Goal: Information Seeking & Learning: Find specific fact

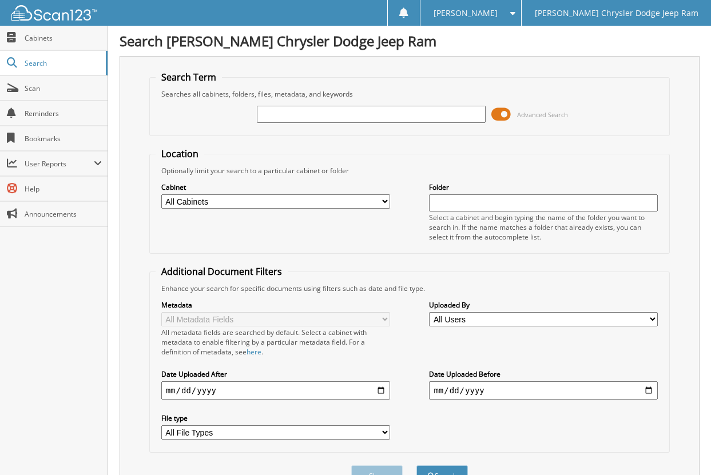
click at [291, 110] on input "text" at bounding box center [371, 114] width 229 height 17
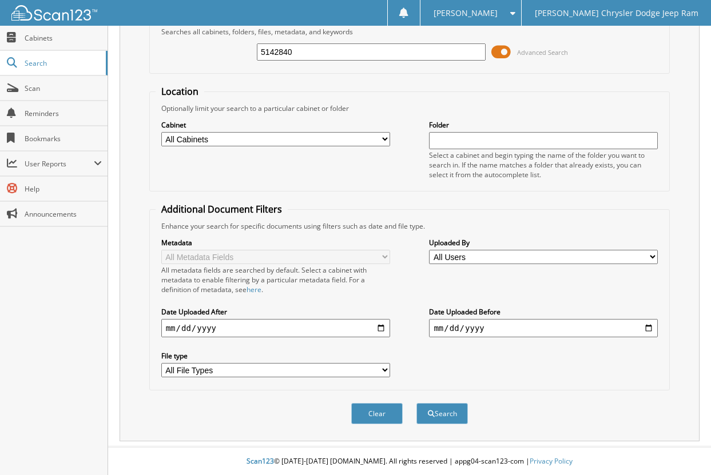
scroll to position [64, 0]
type input "5142840"
click at [448, 419] on button "Search" at bounding box center [441, 413] width 51 height 21
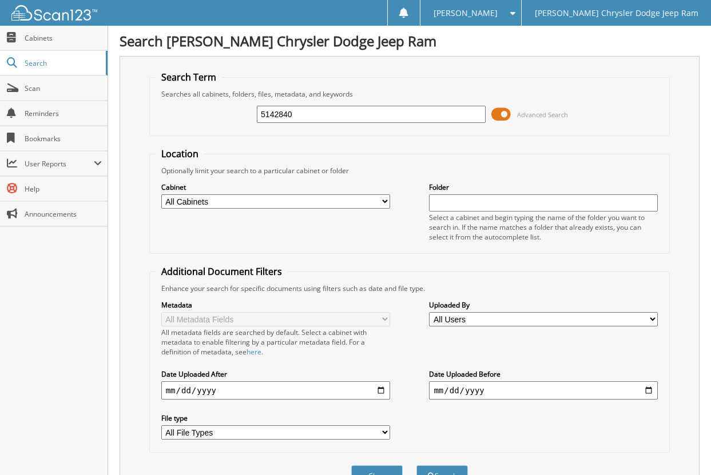
click at [310, 116] on input "5142840" at bounding box center [371, 114] width 229 height 17
type input "5"
click at [39, 39] on span "Cabinets" at bounding box center [63, 38] width 77 height 10
click at [295, 111] on input "text" at bounding box center [371, 114] width 229 height 17
click at [352, 114] on input "09/12/25" at bounding box center [371, 114] width 229 height 17
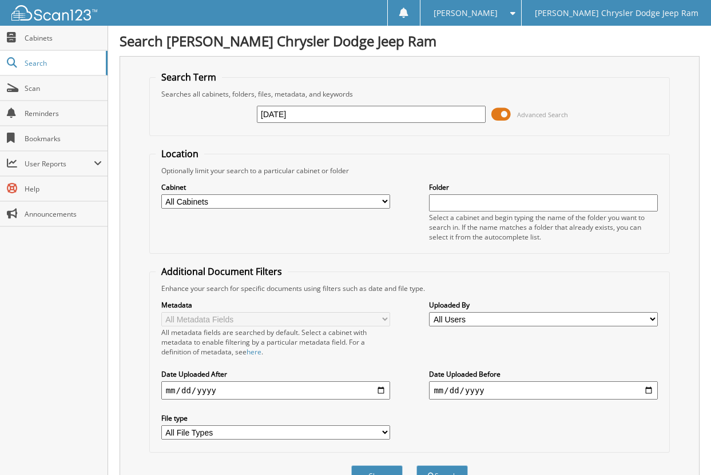
type input "09/12/25"
click at [502, 113] on span at bounding box center [500, 114] width 19 height 17
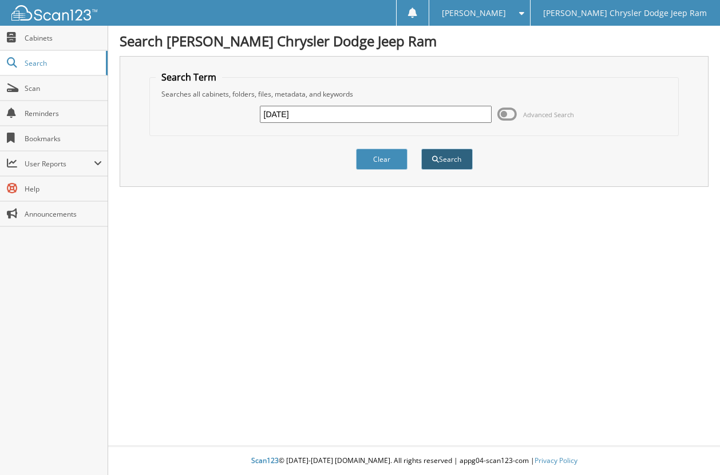
click at [430, 160] on button "Search" at bounding box center [446, 159] width 51 height 21
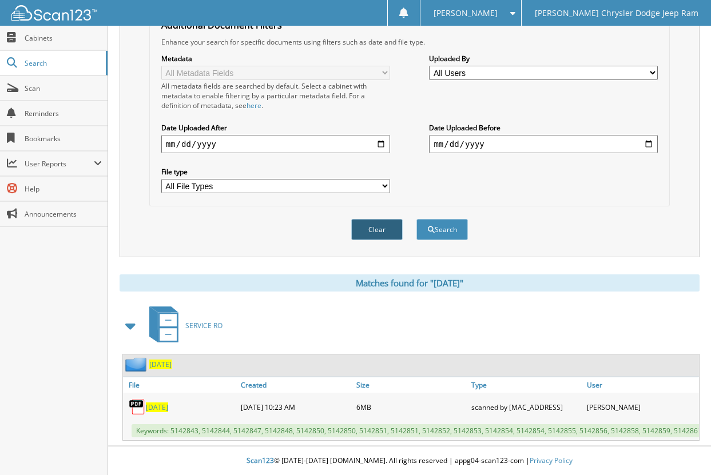
click at [379, 222] on button "Clear" at bounding box center [376, 229] width 51 height 21
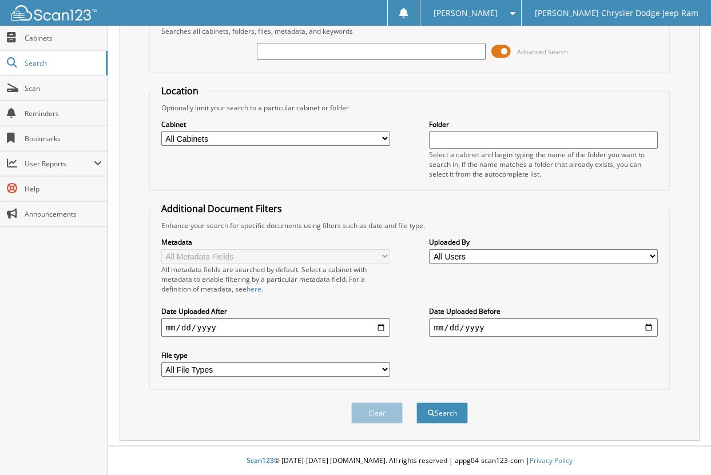
click at [299, 45] on input "text" at bounding box center [371, 51] width 229 height 17
click at [325, 53] on input "[DATE]" at bounding box center [371, 51] width 229 height 17
type input "[DATE]"
click at [435, 419] on button "Search" at bounding box center [441, 413] width 51 height 21
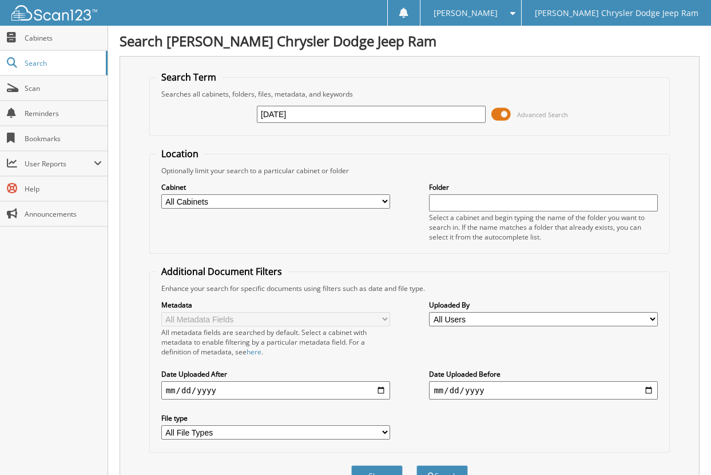
click at [298, 117] on input "09/12/20" at bounding box center [371, 114] width 229 height 17
type input "09/12/25"
click at [505, 113] on span at bounding box center [500, 114] width 19 height 17
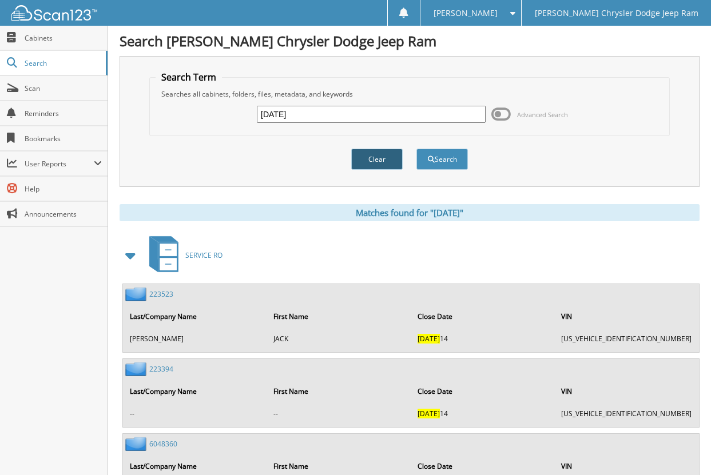
click at [370, 158] on button "Clear" at bounding box center [376, 159] width 51 height 21
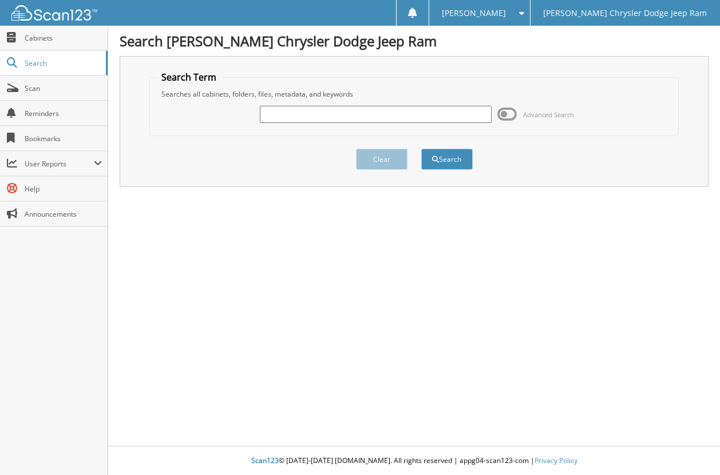
click at [285, 114] on input "text" at bounding box center [376, 114] width 232 height 17
type input "09/12/25"
click at [442, 161] on button "Search" at bounding box center [446, 159] width 51 height 21
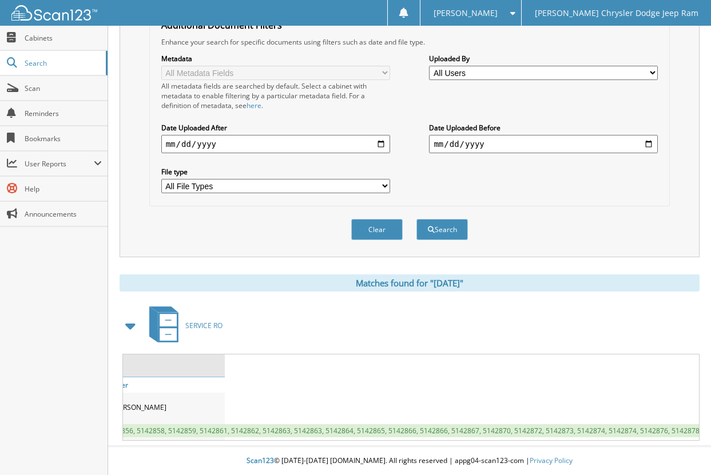
scroll to position [0, 499]
click at [166, 328] on icon at bounding box center [168, 334] width 17 height 13
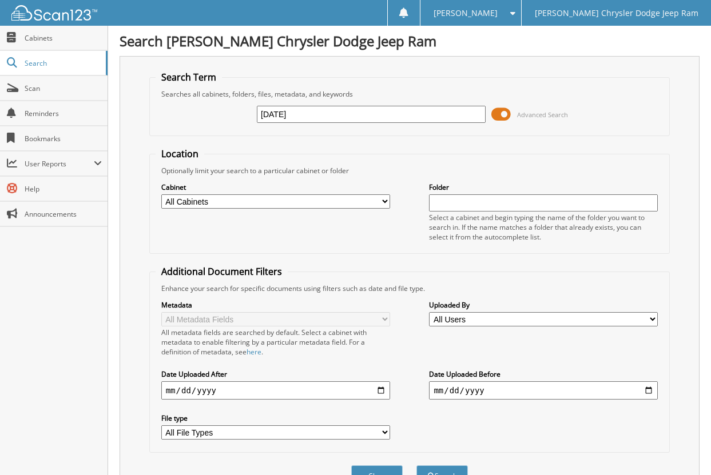
type input "[DATE]"
click at [497, 111] on span at bounding box center [500, 114] width 19 height 17
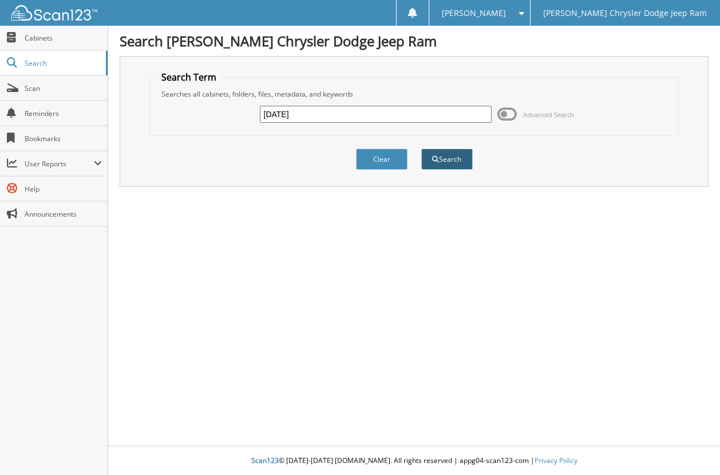
click at [438, 162] on button "Search" at bounding box center [446, 159] width 51 height 21
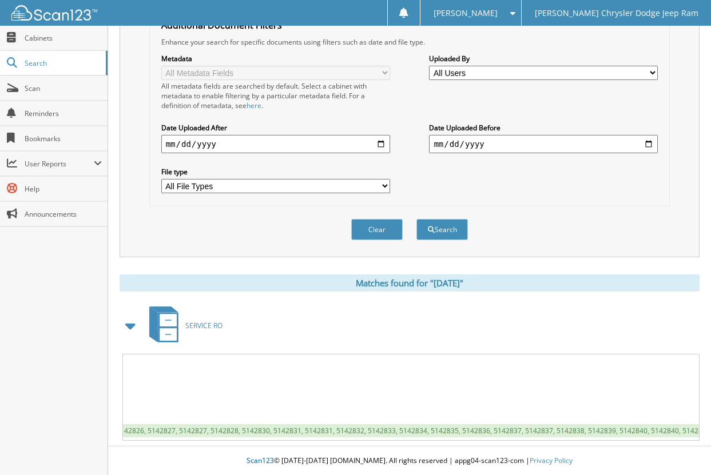
scroll to position [256, 0]
click at [160, 328] on icon at bounding box center [168, 334] width 17 height 13
click at [161, 396] on div "[DATE] File Created Size Type User [DATE] 8MB" at bounding box center [410, 397] width 577 height 87
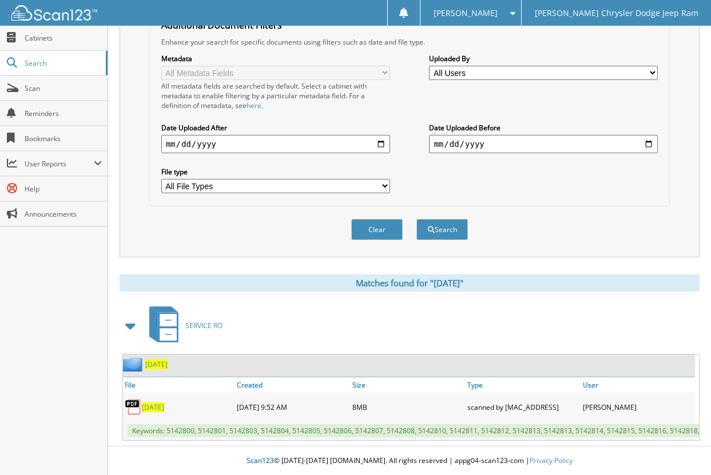
scroll to position [0, 0]
click at [137, 400] on img at bounding box center [137, 407] width 17 height 17
